Goal: Complete application form

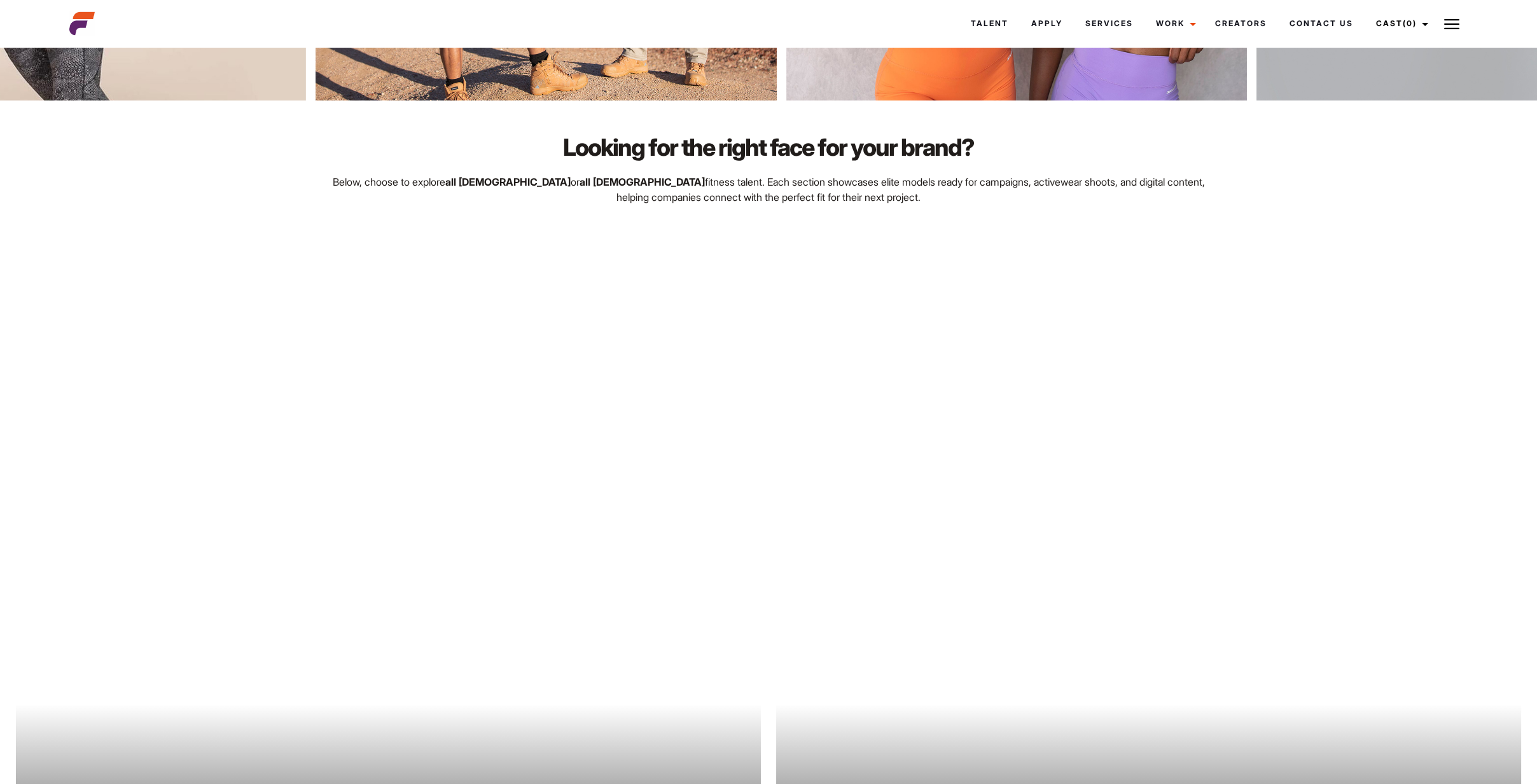
scroll to position [1017, 0]
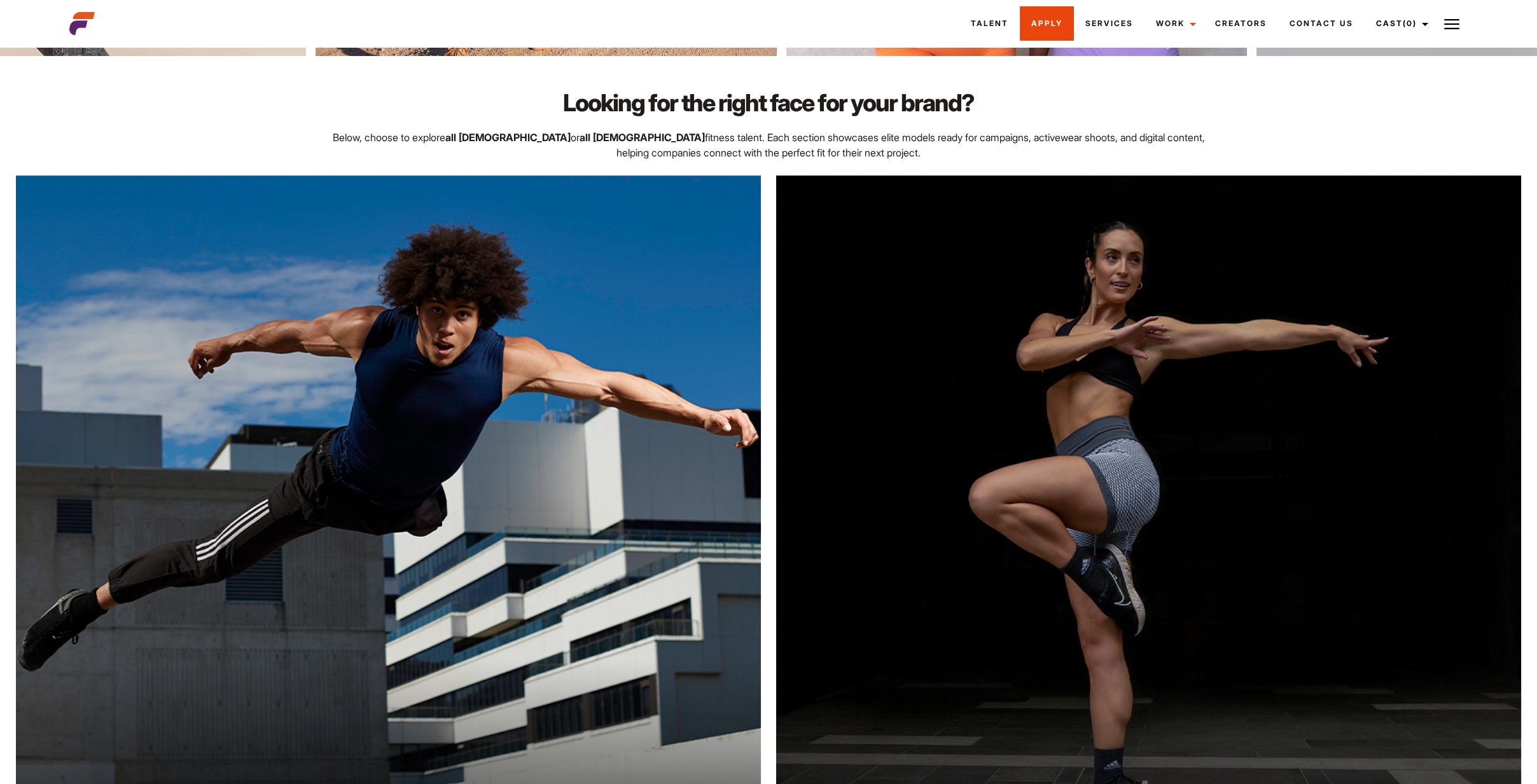
click at [1023, 24] on link "Apply" at bounding box center [1047, 24] width 54 height 34
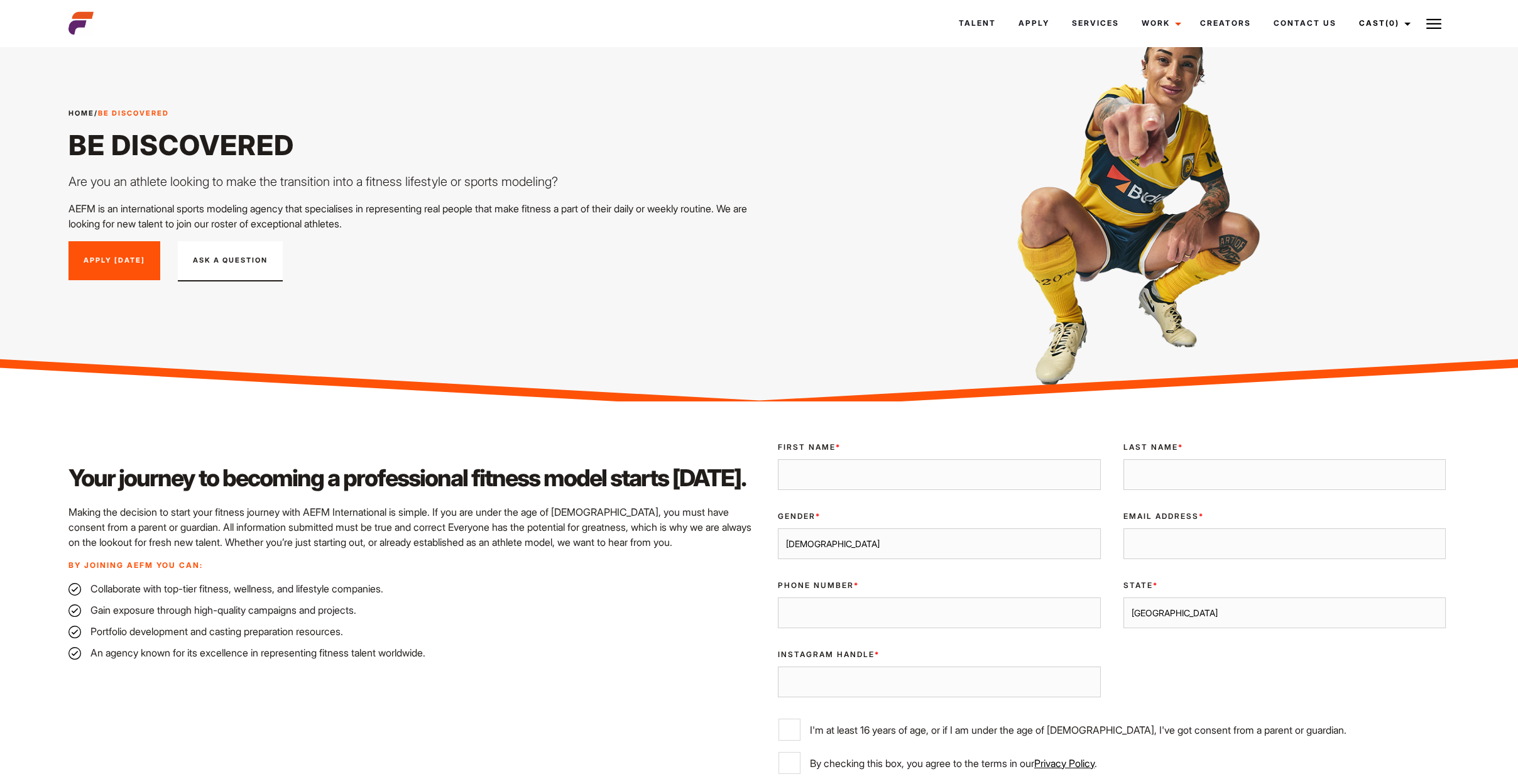
scroll to position [63, 0]
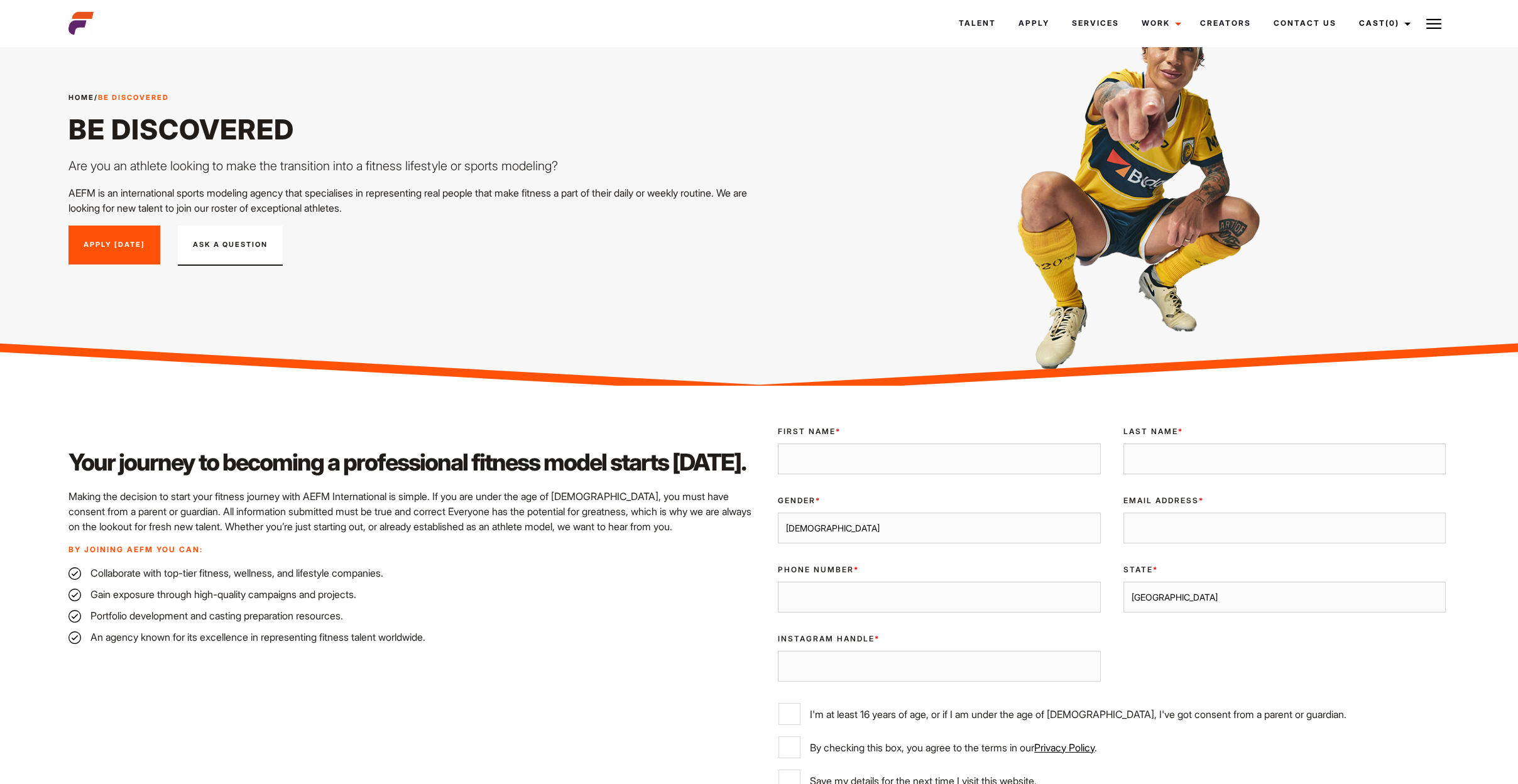
click at [125, 252] on link "Apply Today" at bounding box center [114, 245] width 92 height 39
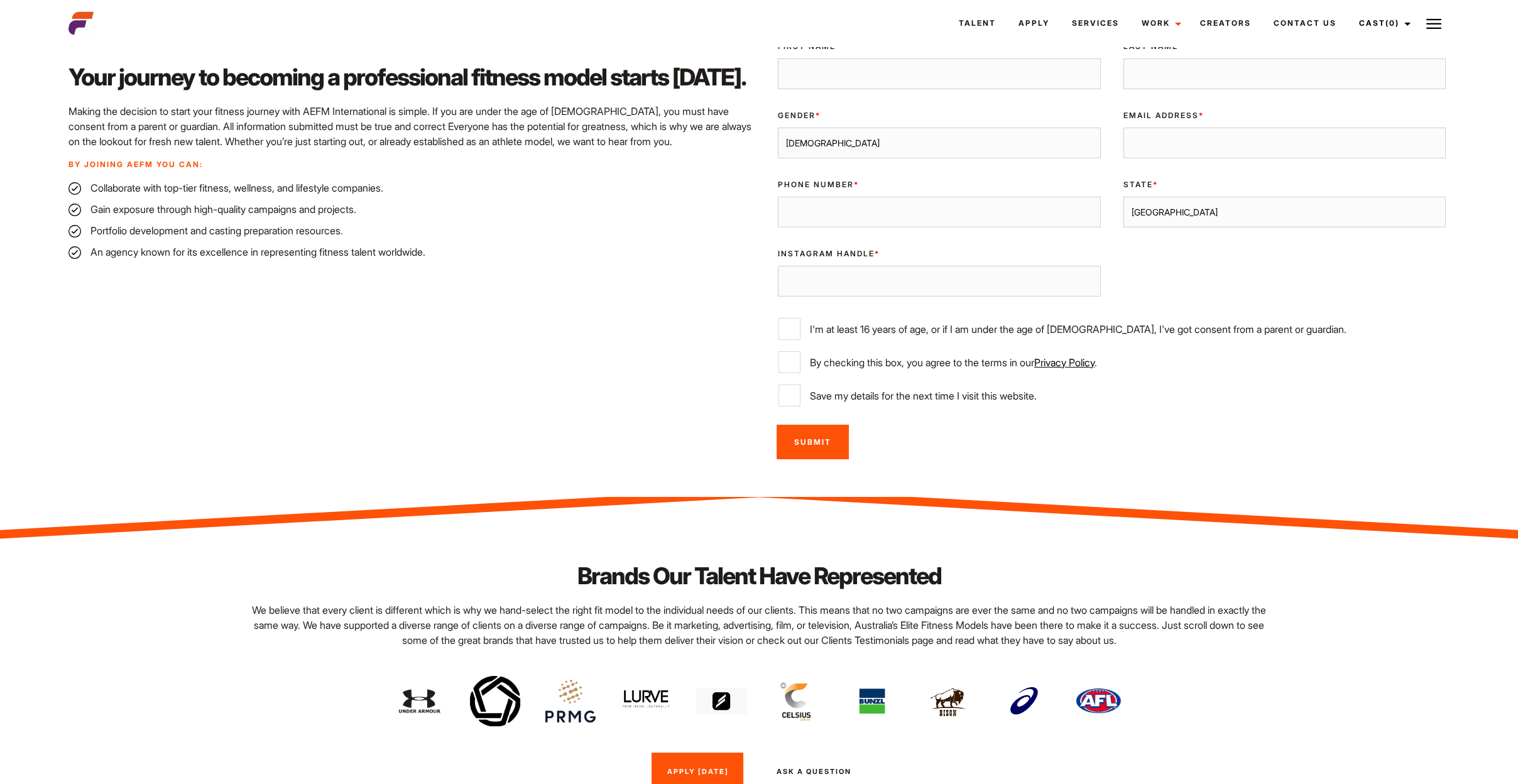
scroll to position [385, 0]
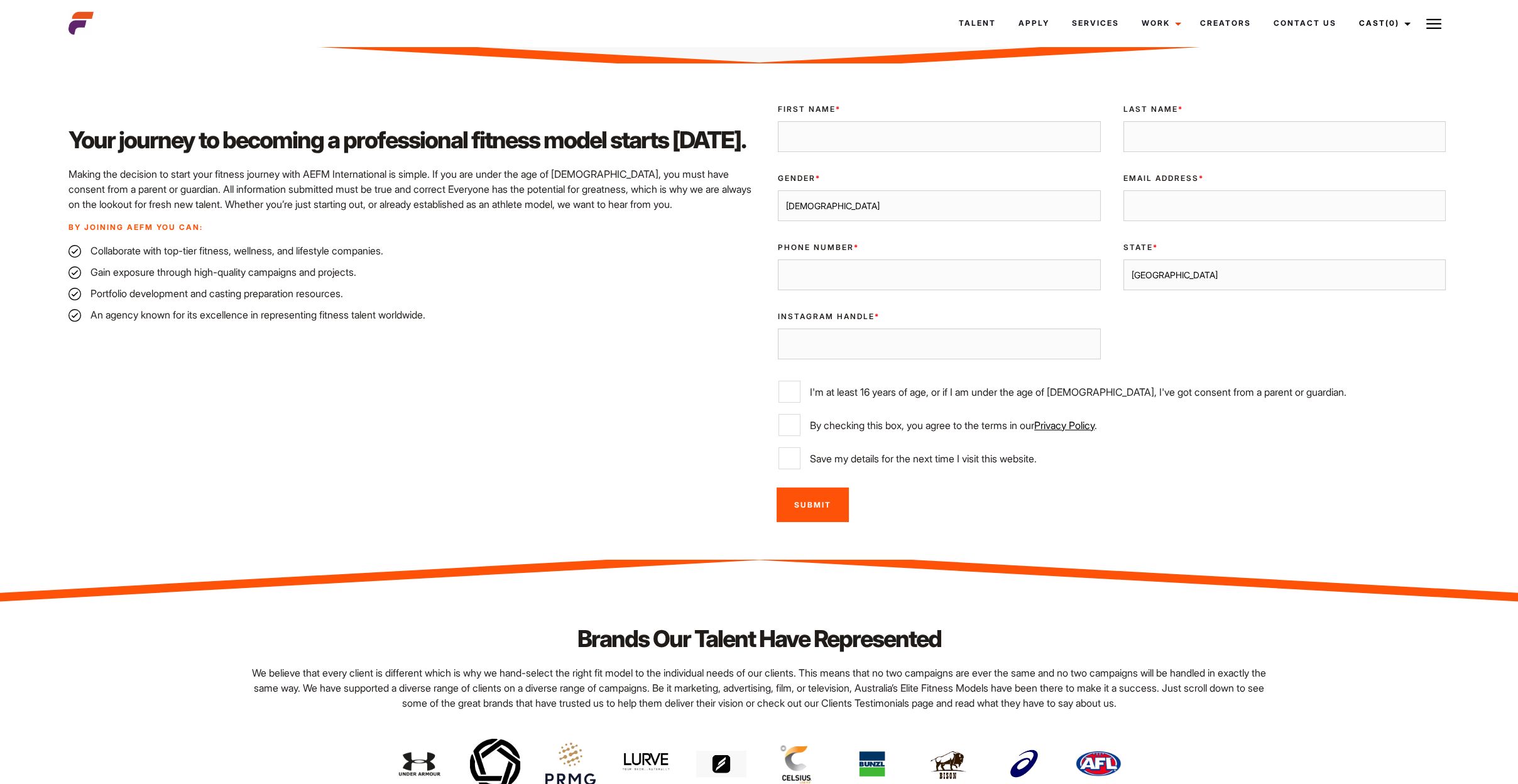
click at [833, 142] on input "First Name *" at bounding box center [939, 137] width 323 height 31
type input "Jenny"
click at [1140, 127] on input "Last Name *" at bounding box center [1285, 137] width 323 height 31
type input "Ridstrom"
click at [1018, 201] on select "Male Female" at bounding box center [939, 206] width 323 height 31
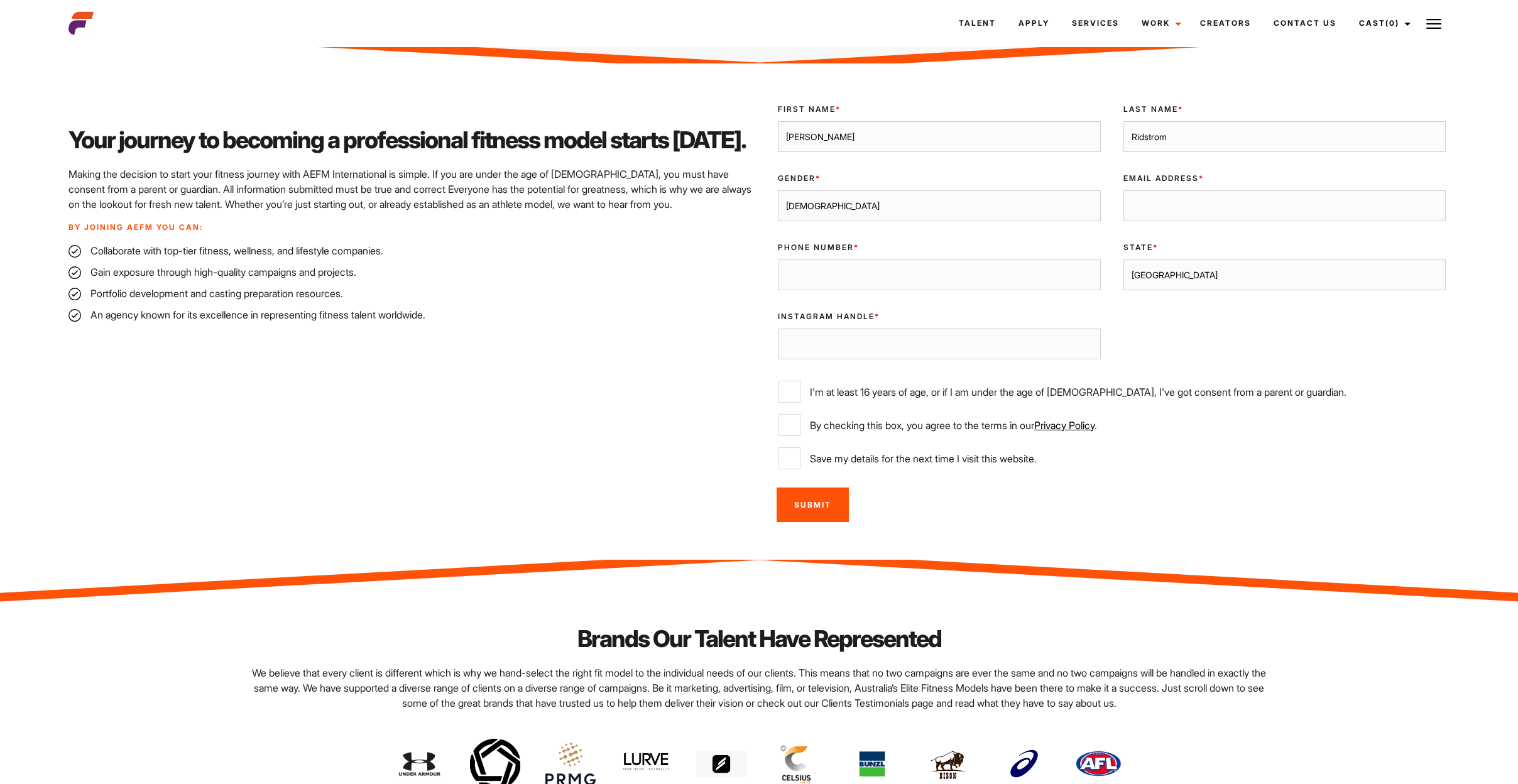
click at [778, 190] on select "Male Female" at bounding box center [939, 206] width 323 height 31
drag, startPoint x: 888, startPoint y: 213, endPoint x: 888, endPoint y: 220, distance: 7.0
click at [888, 213] on select "Male Female" at bounding box center [939, 206] width 323 height 31
select select "female"
click at [778, 190] on select "Male Female" at bounding box center [939, 206] width 323 height 31
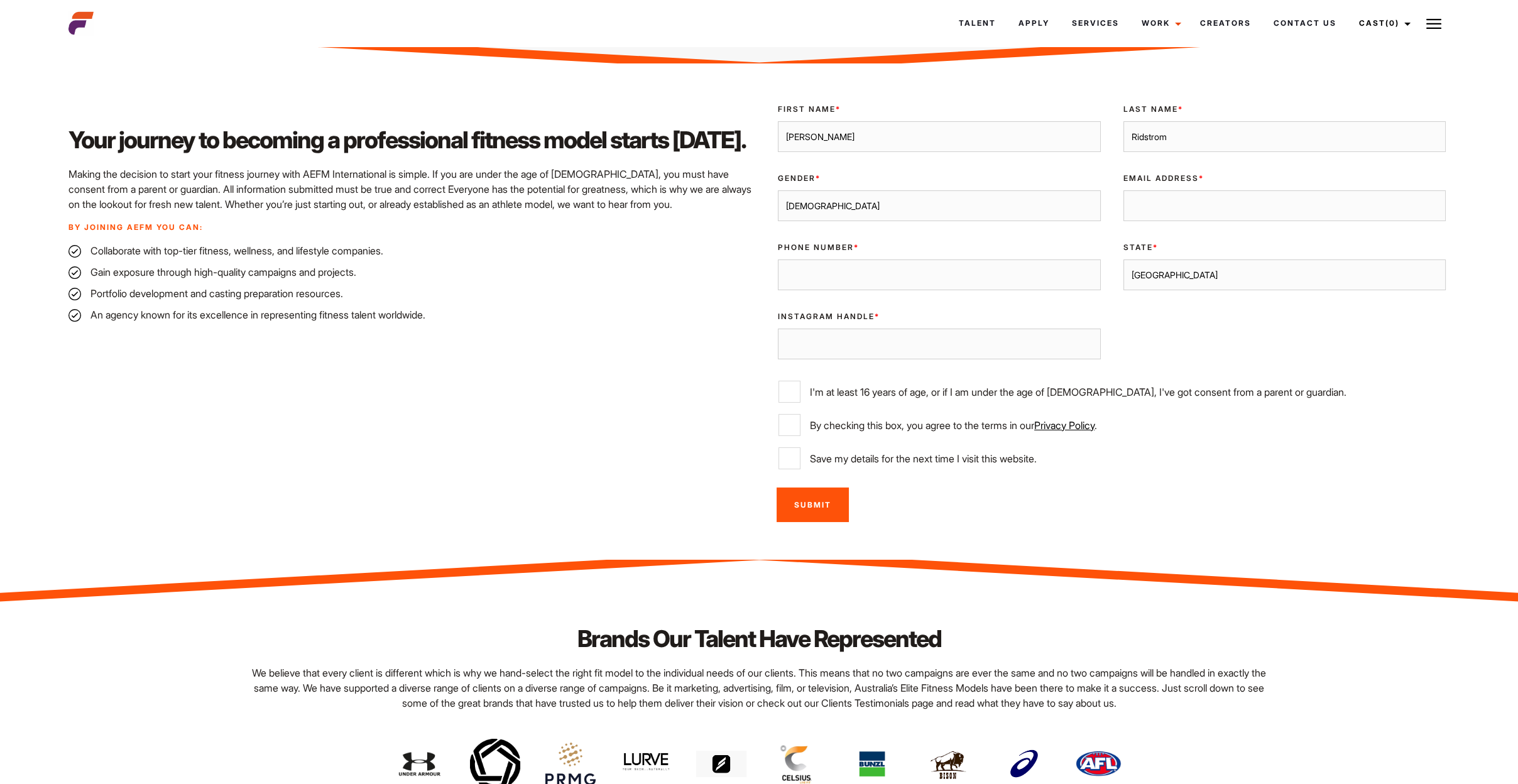
click at [1187, 201] on input "Email Address *" at bounding box center [1285, 206] width 323 height 31
click at [1176, 211] on input "Email Address *" at bounding box center [1285, 206] width 323 height 31
type input "jenynridstromgmail.com"
click at [944, 286] on input "Phone Number *" at bounding box center [939, 275] width 323 height 31
click at [881, 277] on input "Phone Number *" at bounding box center [939, 275] width 323 height 31
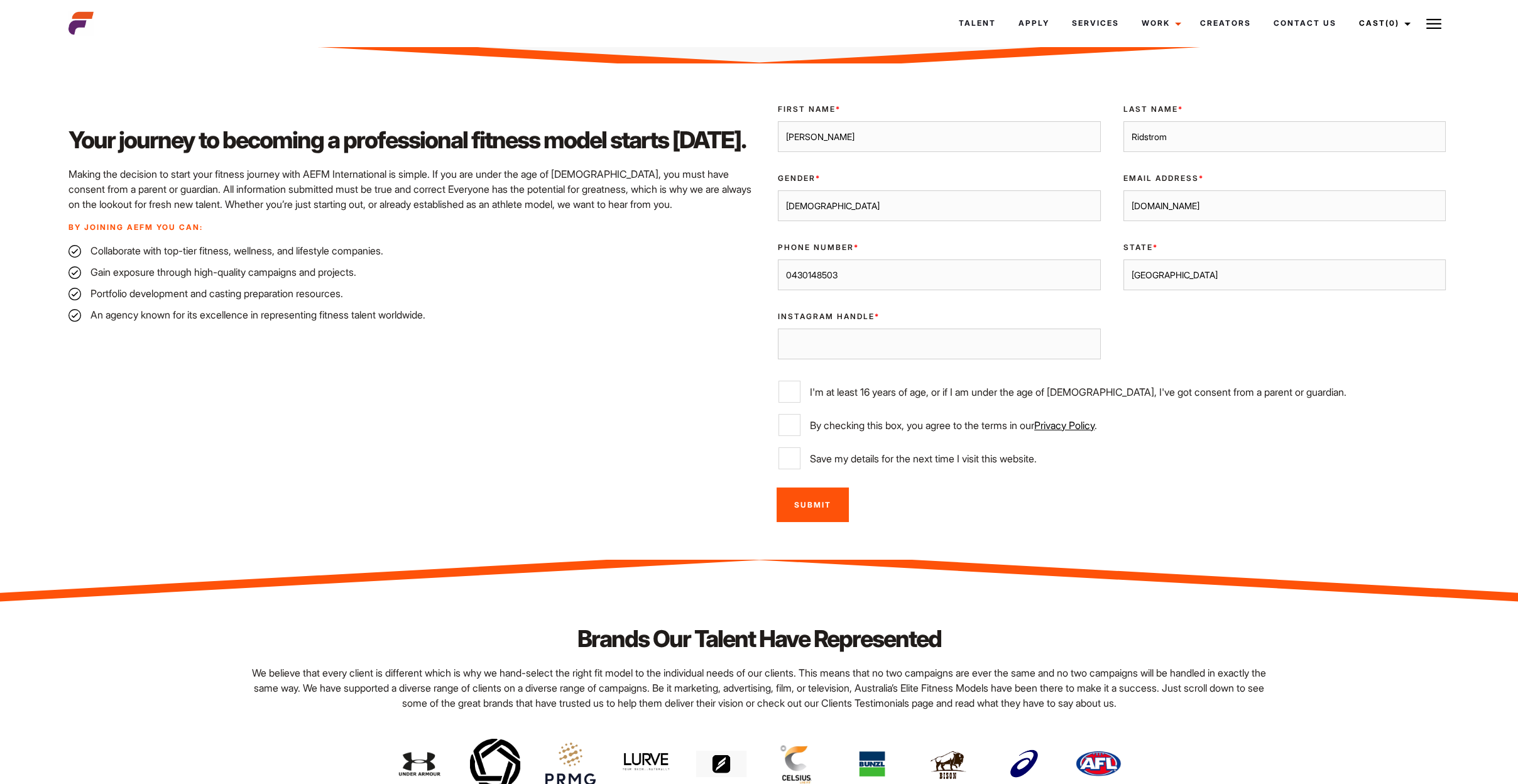
type input "0430148503"
click at [1181, 273] on select "Sydney Melbourne Brisbane Gold Coast Adelaide Perth Darwin Queensland Tasmania …" at bounding box center [1285, 275] width 323 height 31
select select "Melbourne"
click at [1124, 259] on select "Sydney Melbourne Brisbane Gold Coast Adelaide Perth Darwin Queensland Tasmania …" at bounding box center [1285, 275] width 323 height 31
click at [901, 343] on input "Instagram Handle *" at bounding box center [939, 344] width 323 height 31
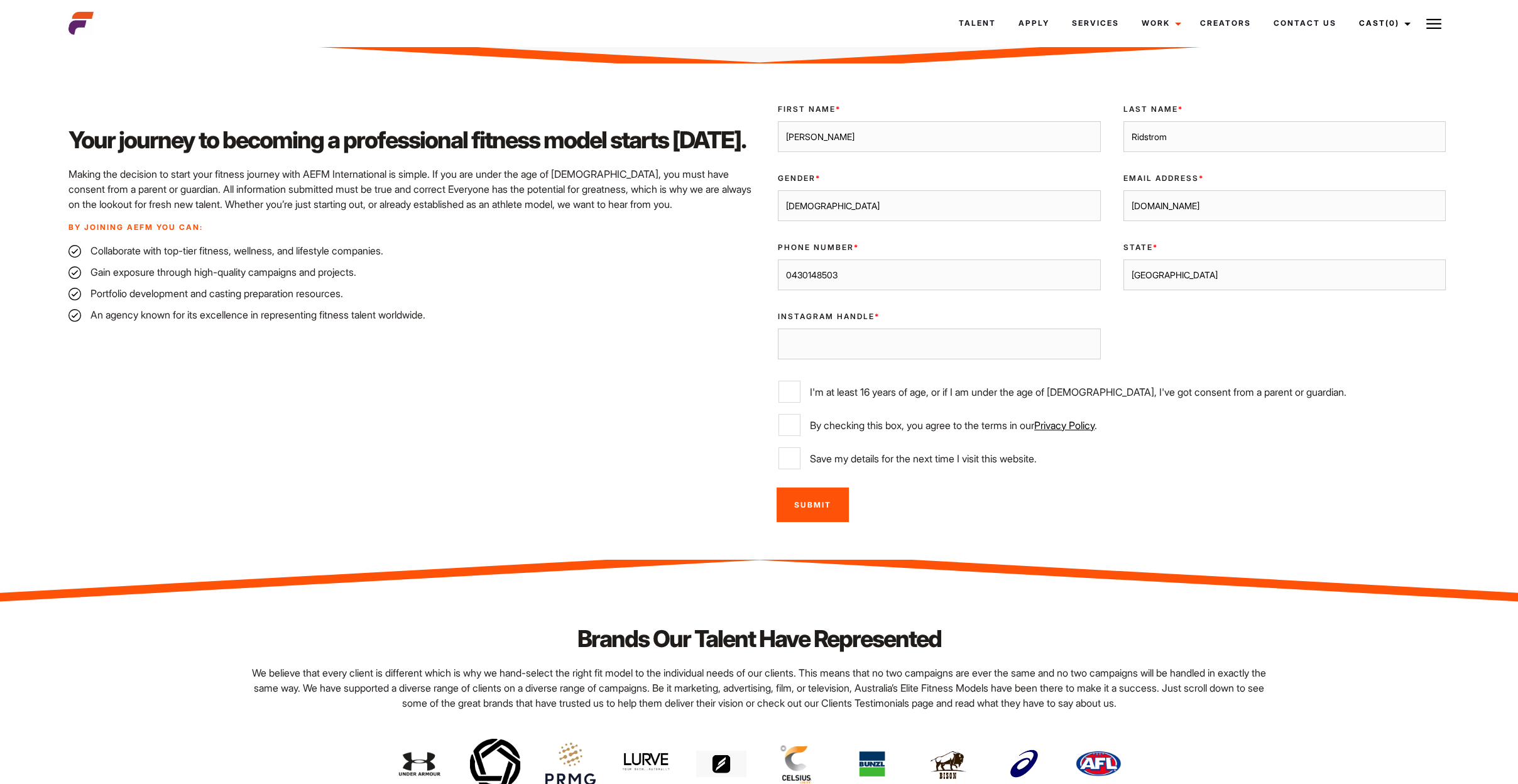
click at [901, 343] on input "Instagram Handle *" at bounding box center [939, 344] width 323 height 31
click at [862, 314] on label "Instagram Handle *" at bounding box center [939, 316] width 323 height 11
click at [862, 329] on input "Instagram Handle *" at bounding box center [939, 344] width 323 height 31
click at [878, 313] on label "Instagram Handle *" at bounding box center [939, 316] width 323 height 11
click at [878, 329] on input "Instagram Handle *" at bounding box center [939, 344] width 323 height 31
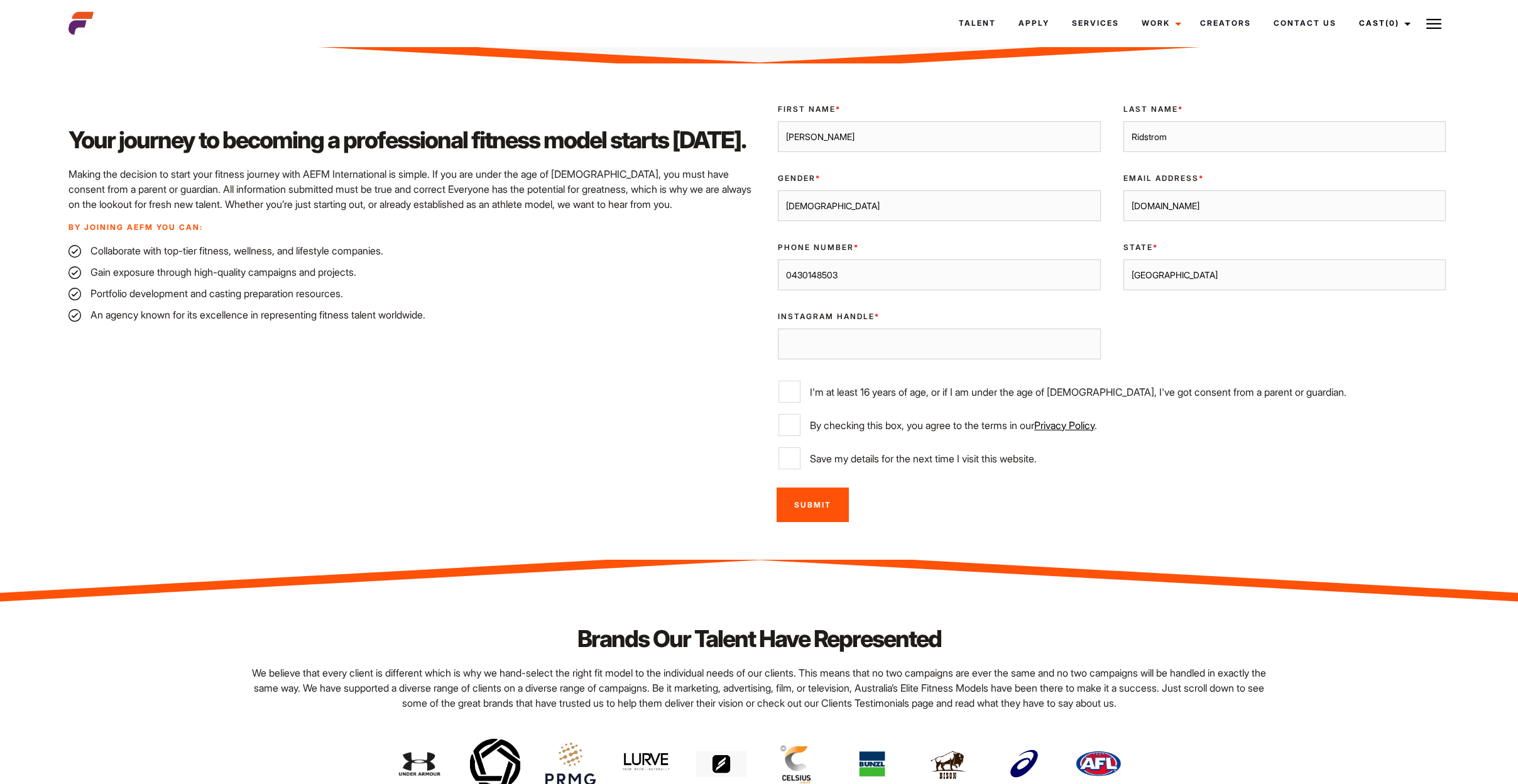
click at [870, 341] on input "Instagram Handle *" at bounding box center [939, 344] width 323 height 31
type input "m.j.h.rid"
click at [788, 387] on input "I'm at least 16 years of age, or if I am under the age of 18, I've got consent …" at bounding box center [790, 392] width 22 height 22
checkbox input "true"
click at [783, 425] on input "By checking this box, you agree to the terms in our Privacy Policy ." at bounding box center [790, 425] width 22 height 22
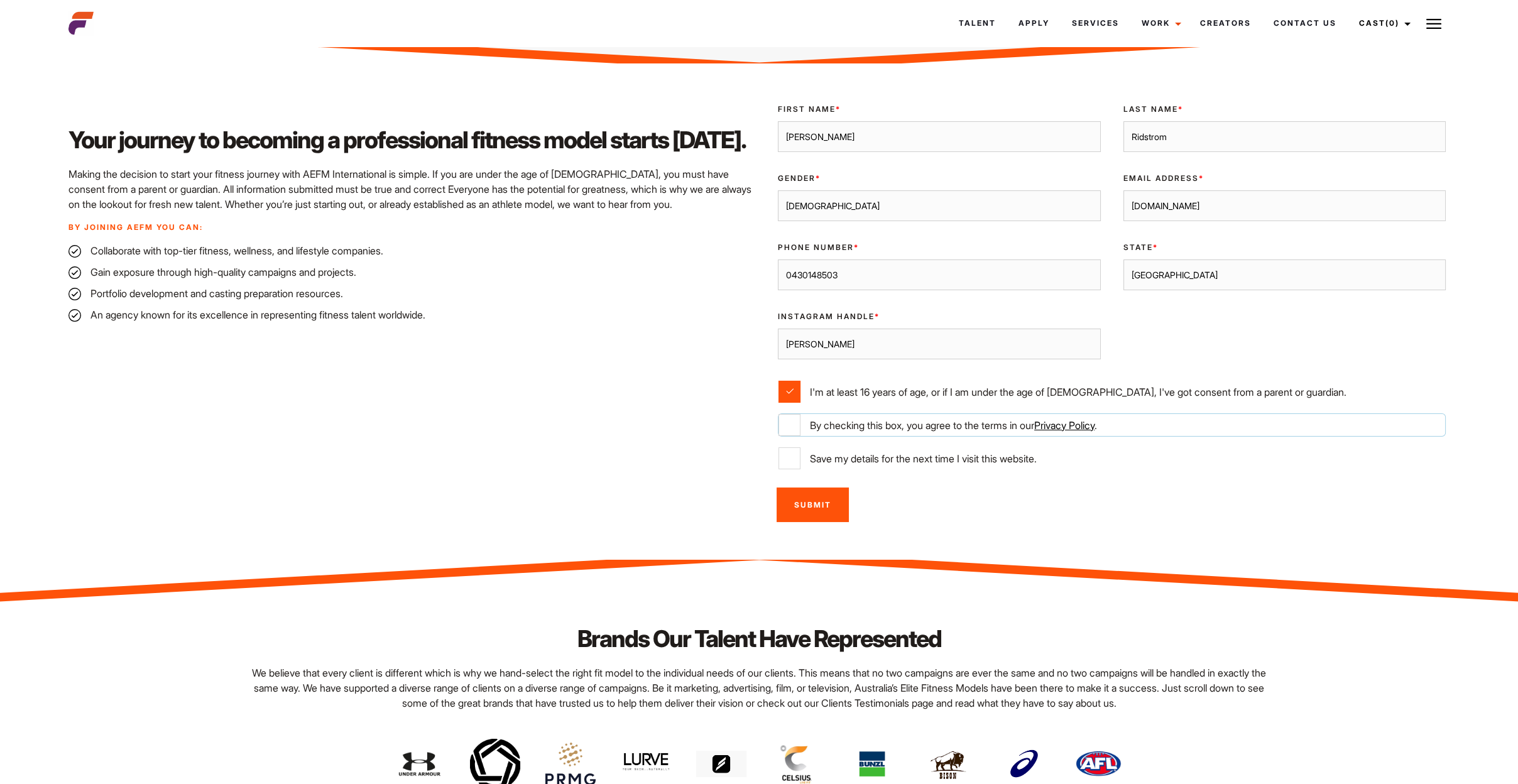
checkbox input "true"
click at [1151, 205] on input "jenynridstromgmail.com" at bounding box center [1285, 206] width 323 height 31
click at [1187, 206] on input "jennyridstromgmail.com" at bounding box center [1285, 206] width 323 height 31
type input "jennyridstrom@gmail.com"
click at [826, 507] on input "Submit" at bounding box center [812, 504] width 72 height 34
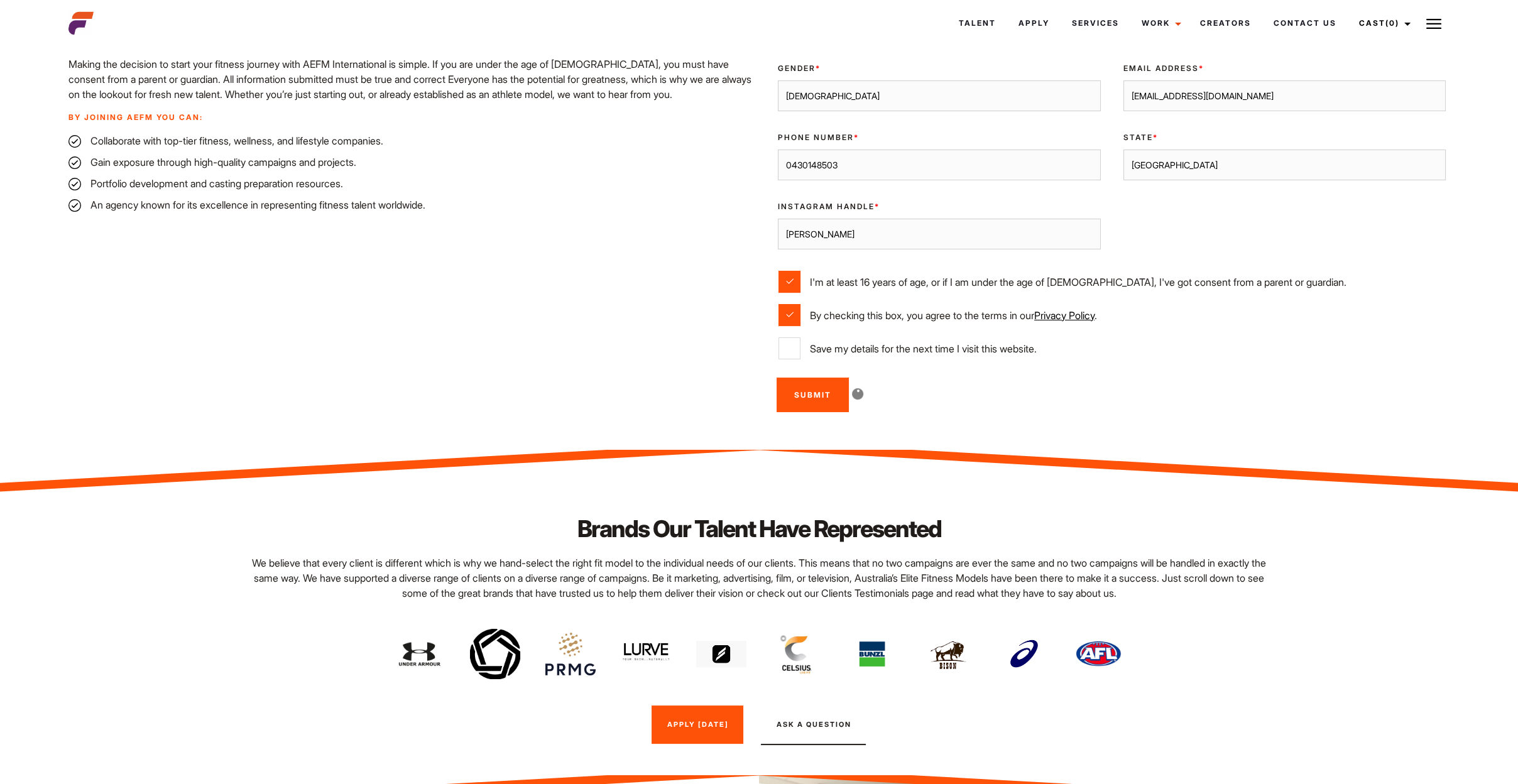
scroll to position [511, 0]
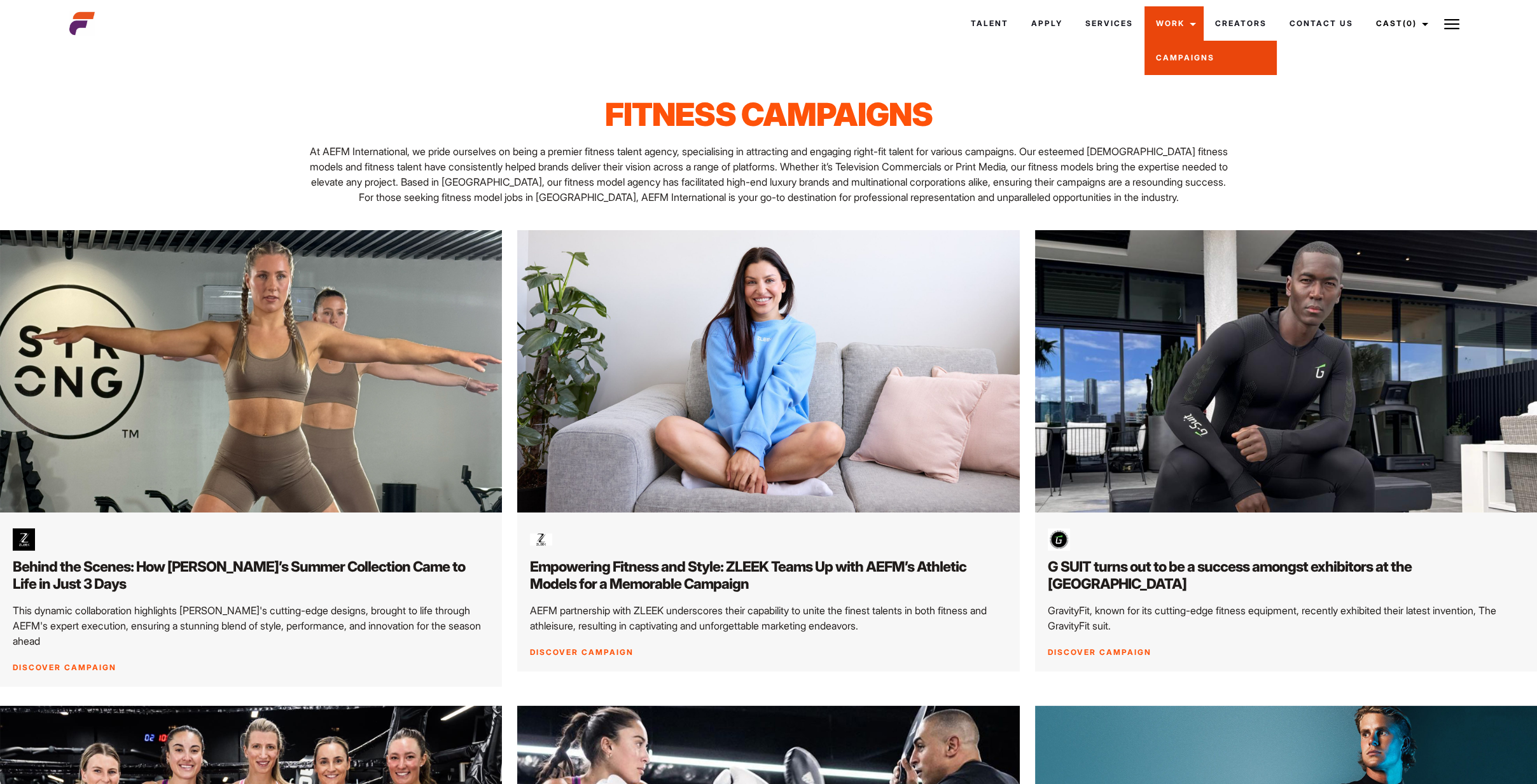
click at [1177, 55] on link "Campaigns" at bounding box center [1210, 58] width 132 height 34
